Goal: Find specific page/section: Find specific page/section

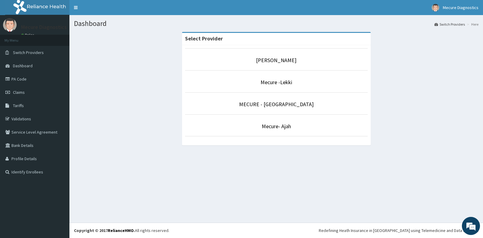
click at [323, 87] on li "Mecure -Lekki" at bounding box center [276, 81] width 183 height 22
click at [275, 86] on p "Mecure -Lekki" at bounding box center [276, 82] width 183 height 8
click at [284, 84] on link "Mecure -Lekki" at bounding box center [277, 82] width 32 height 7
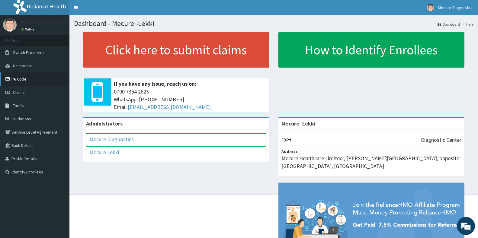
click at [38, 78] on link "PA Code" at bounding box center [34, 78] width 69 height 13
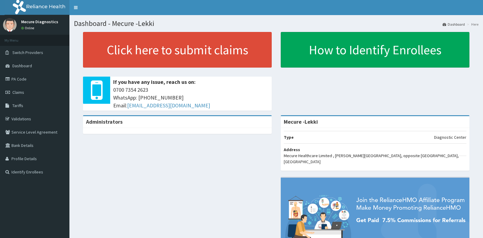
click at [32, 62] on link "Dashboard" at bounding box center [34, 65] width 69 height 13
click at [26, 81] on link "PA Code" at bounding box center [34, 78] width 69 height 13
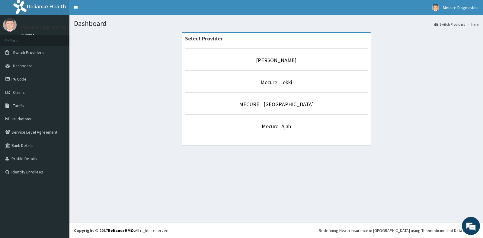
click at [299, 83] on p "Mecure -Lekki" at bounding box center [276, 82] width 183 height 8
click at [273, 78] on p "Mecure -Lekki" at bounding box center [276, 82] width 183 height 8
click at [263, 83] on link "Mecure -Lekki" at bounding box center [277, 82] width 32 height 7
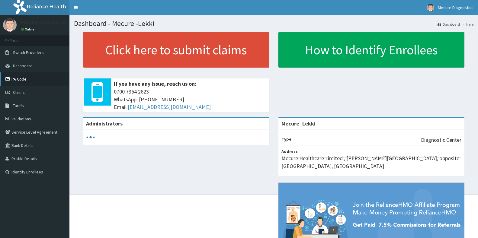
click at [34, 79] on link "PA Code" at bounding box center [34, 78] width 69 height 13
